Goal: Check status: Check status

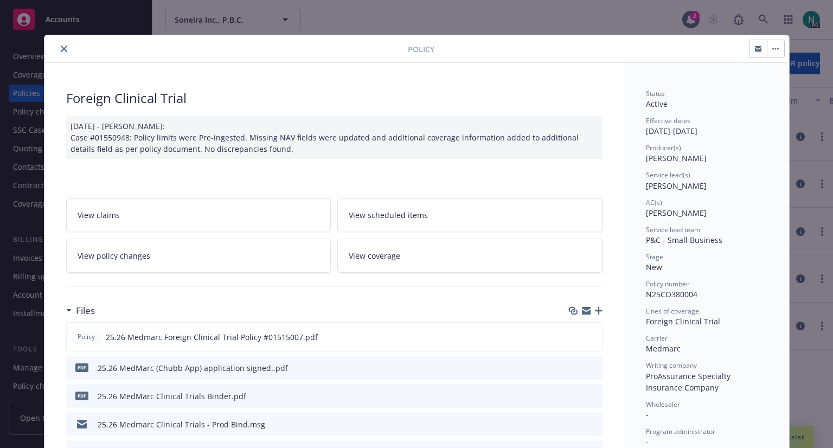
scroll to position [110, 0]
